Goal: Navigation & Orientation: Find specific page/section

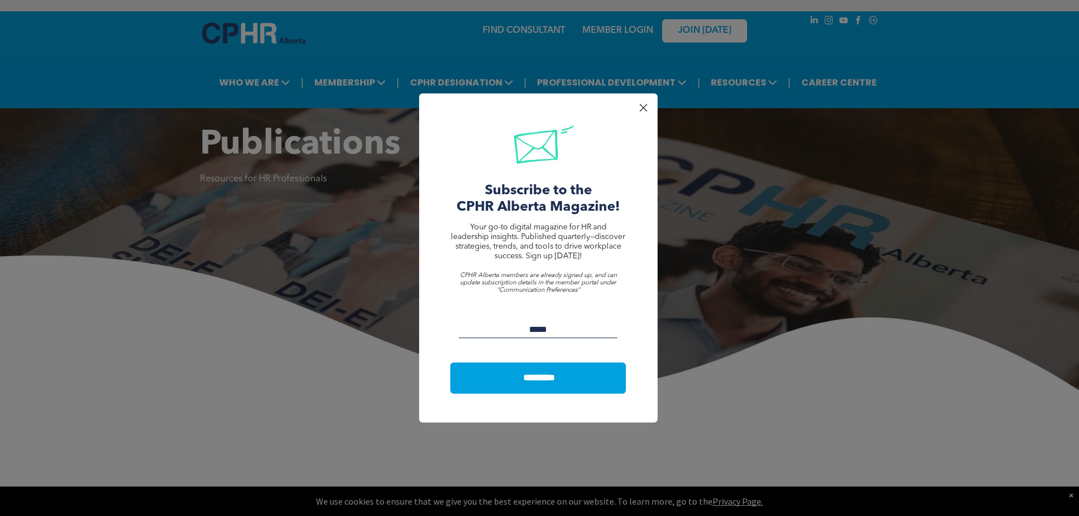
click at [646, 106] on div at bounding box center [643, 107] width 15 height 15
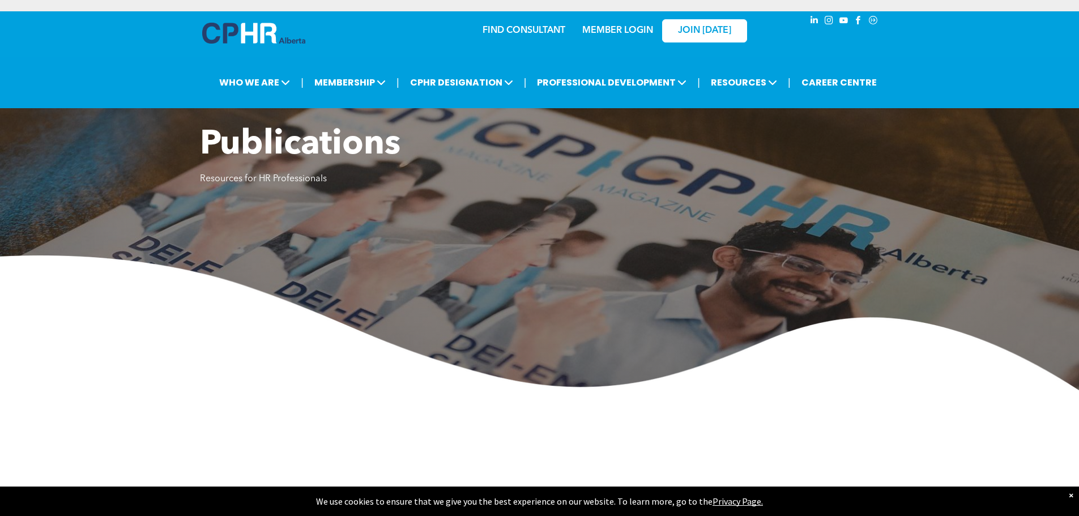
click at [642, 30] on link "MEMBER LOGIN" at bounding box center [617, 30] width 71 height 9
click at [722, 16] on div "JOIN [DATE]" at bounding box center [697, 30] width 104 height 36
click at [724, 29] on span "JOIN [DATE]" at bounding box center [704, 30] width 53 height 11
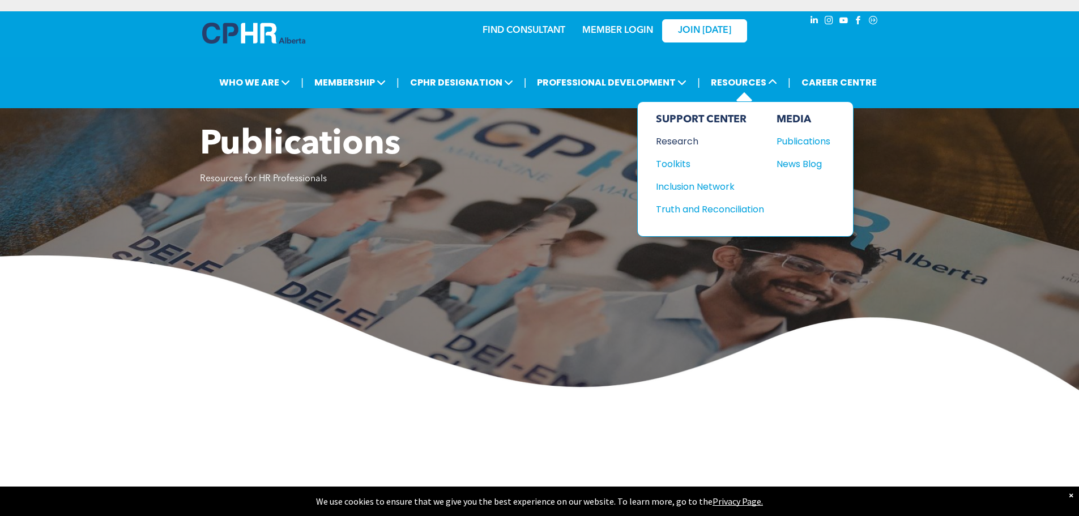
click at [682, 142] on div "Research" at bounding box center [704, 141] width 97 height 14
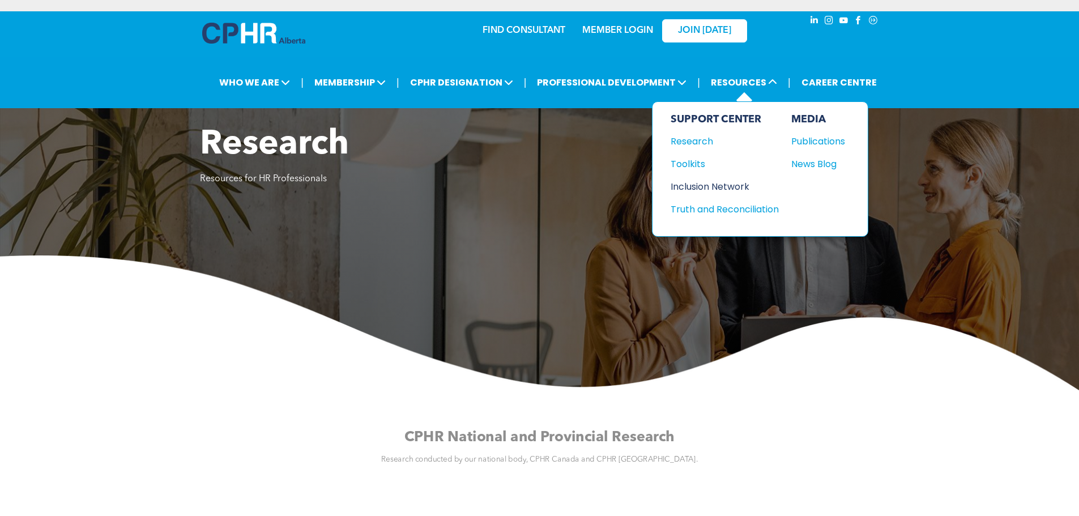
click at [703, 185] on div "Inclusion Network" at bounding box center [719, 187] width 97 height 14
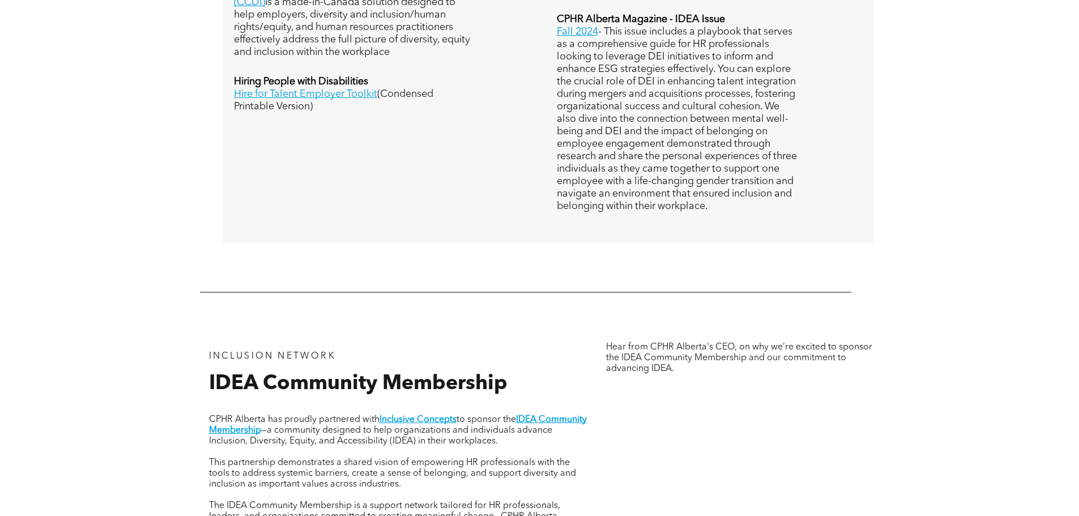
scroll to position [963, 0]
